Goal: Task Accomplishment & Management: Manage account settings

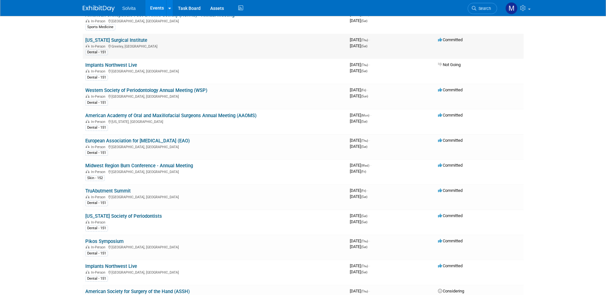
scroll to position [128, 0]
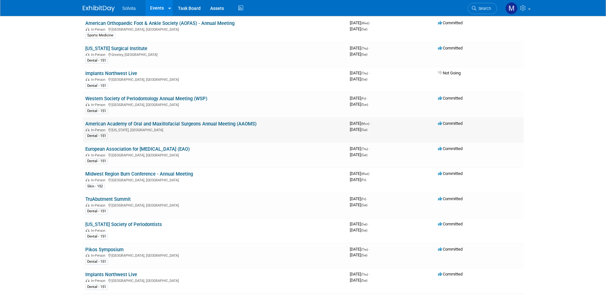
click at [145, 126] on link "American Academy of Oral and Maxillofacial Surgeons Annual Meeting (AAOMS)" at bounding box center [170, 124] width 171 height 6
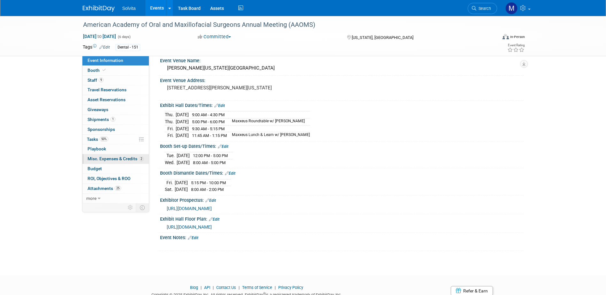
scroll to position [50, 0]
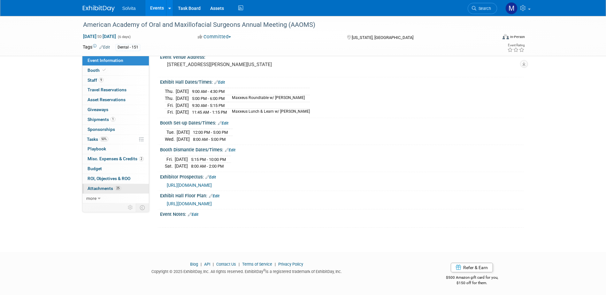
click at [97, 186] on span "Attachments 25" at bounding box center [105, 188] width 34 height 5
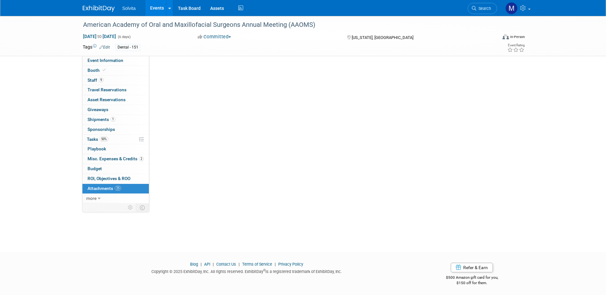
scroll to position [0, 0]
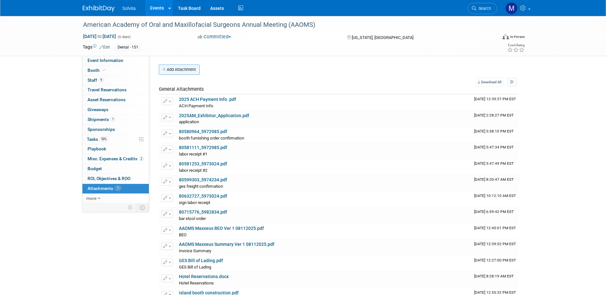
click at [169, 69] on button "Add Attachment" at bounding box center [179, 70] width 41 height 10
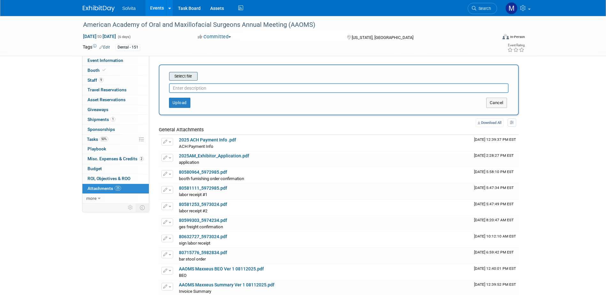
click at [180, 74] on input "file" at bounding box center [159, 77] width 76 height 8
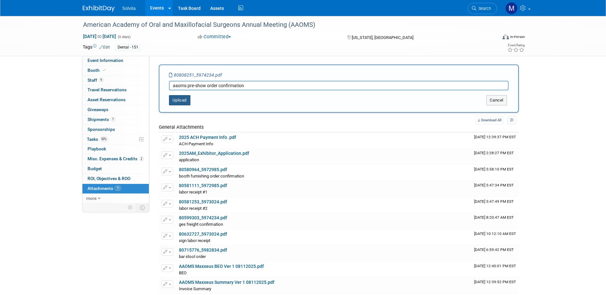
type input "aaoms pre-show order confirmation"
click at [181, 105] on button "Upload" at bounding box center [179, 100] width 21 height 10
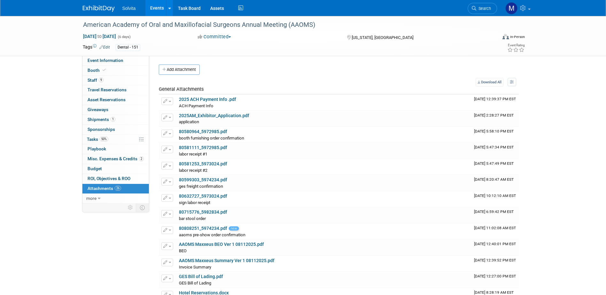
click at [163, 7] on link "Events" at bounding box center [156, 8] width 23 height 16
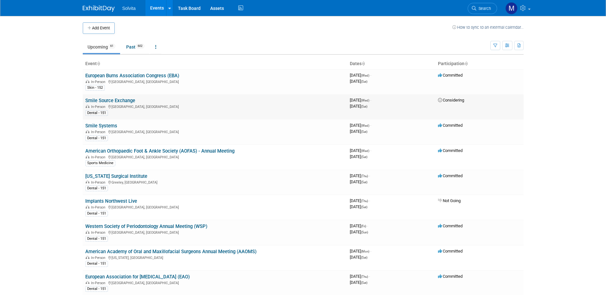
click at [112, 101] on link "Smile Source Exchange" at bounding box center [110, 101] width 50 height 6
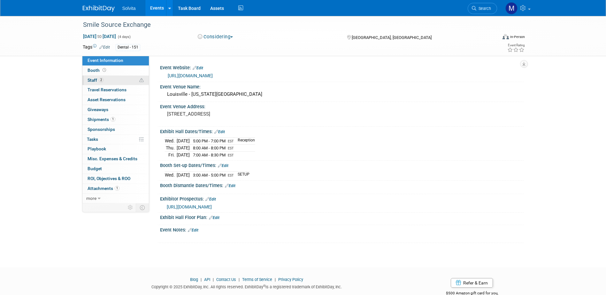
click at [96, 77] on link "2 Staff 2" at bounding box center [115, 81] width 66 height 10
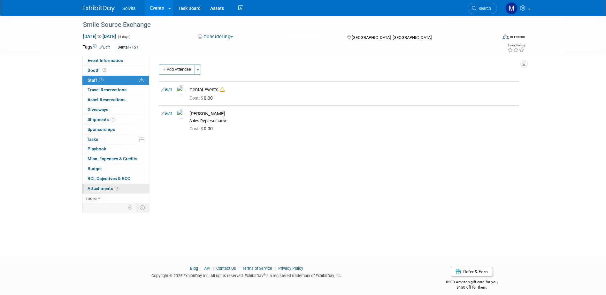
click at [97, 192] on link "1 Attachments 1" at bounding box center [115, 189] width 66 height 10
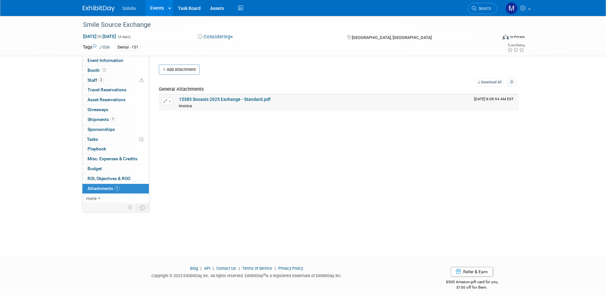
click at [205, 100] on link "15385 Snoasis 2025 Exchange - Standard.pdf" at bounding box center [225, 99] width 92 height 5
